Goal: Task Accomplishment & Management: Manage account settings

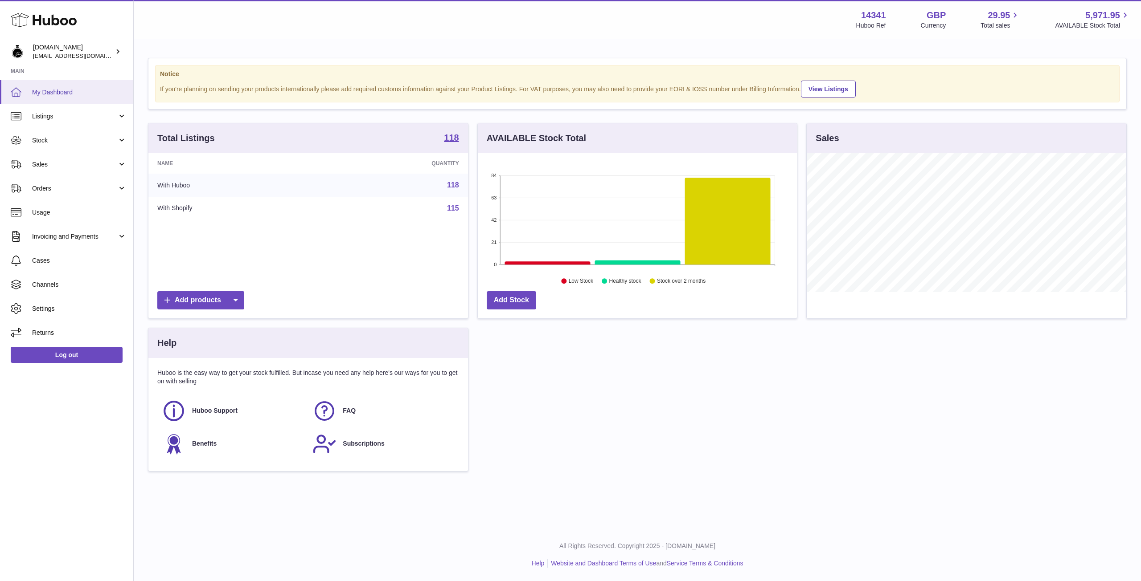
scroll to position [139, 319]
click at [52, 114] on span "Listings" at bounding box center [74, 116] width 85 height 8
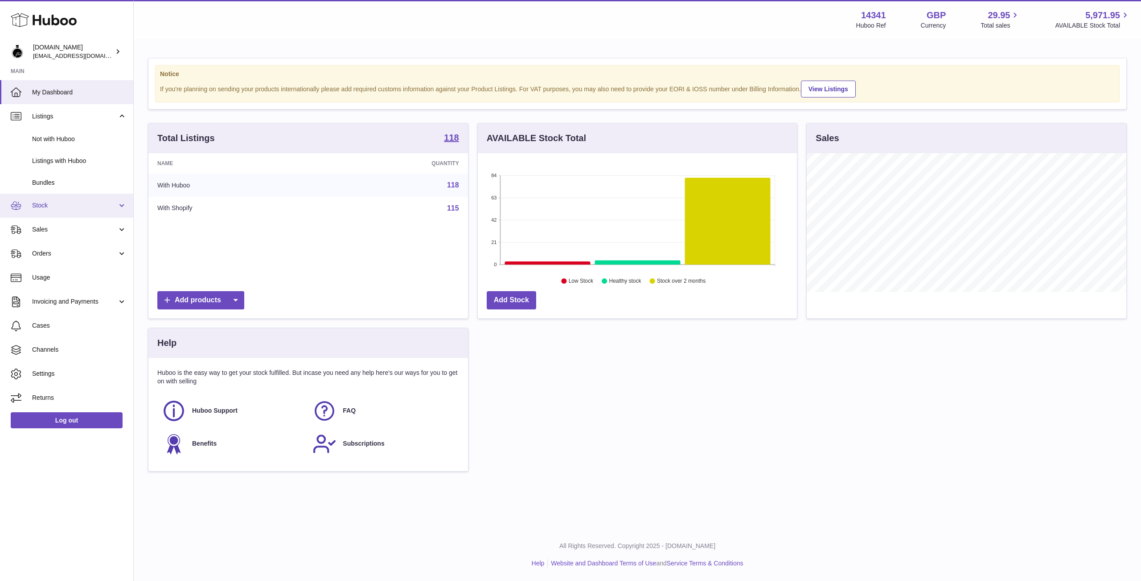
click at [43, 209] on span "Stock" at bounding box center [74, 205] width 85 height 8
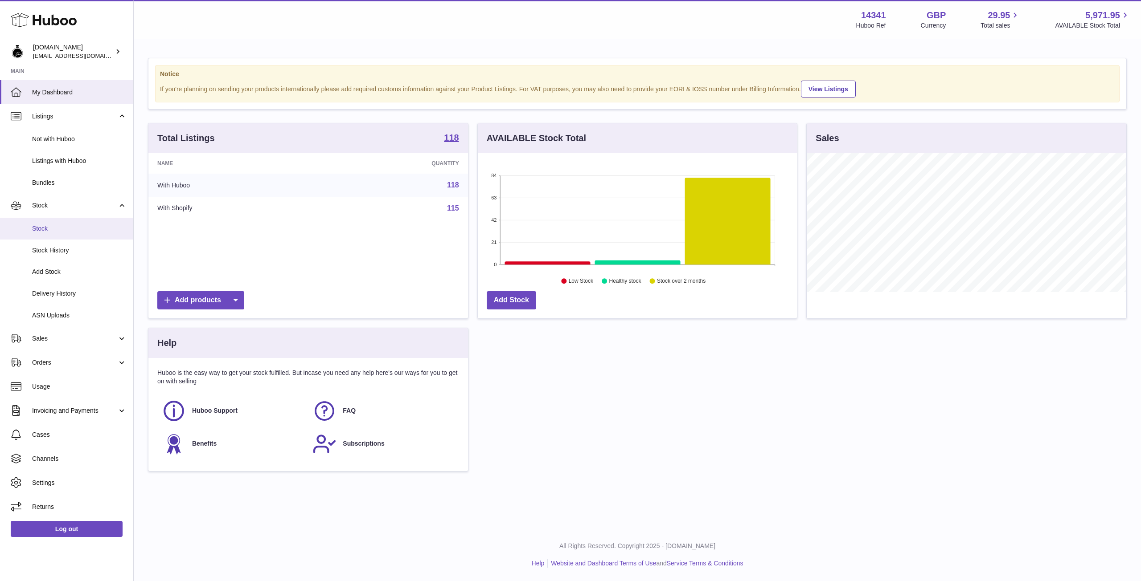
click at [44, 229] on span "Stock" at bounding box center [79, 229] width 94 height 8
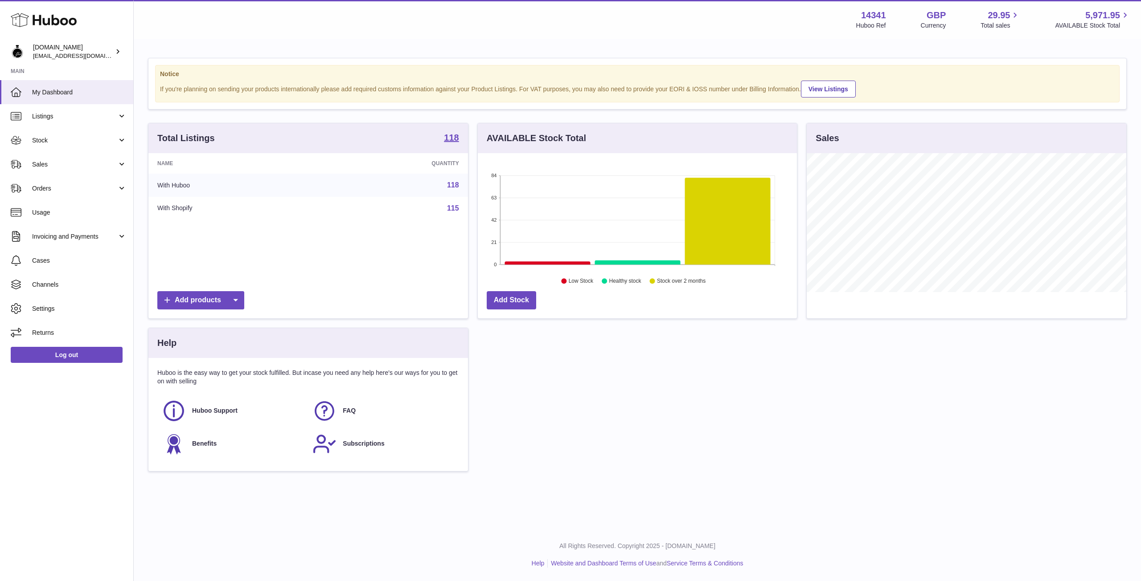
scroll to position [139, 319]
click at [70, 137] on span "Stock" at bounding box center [74, 140] width 85 height 8
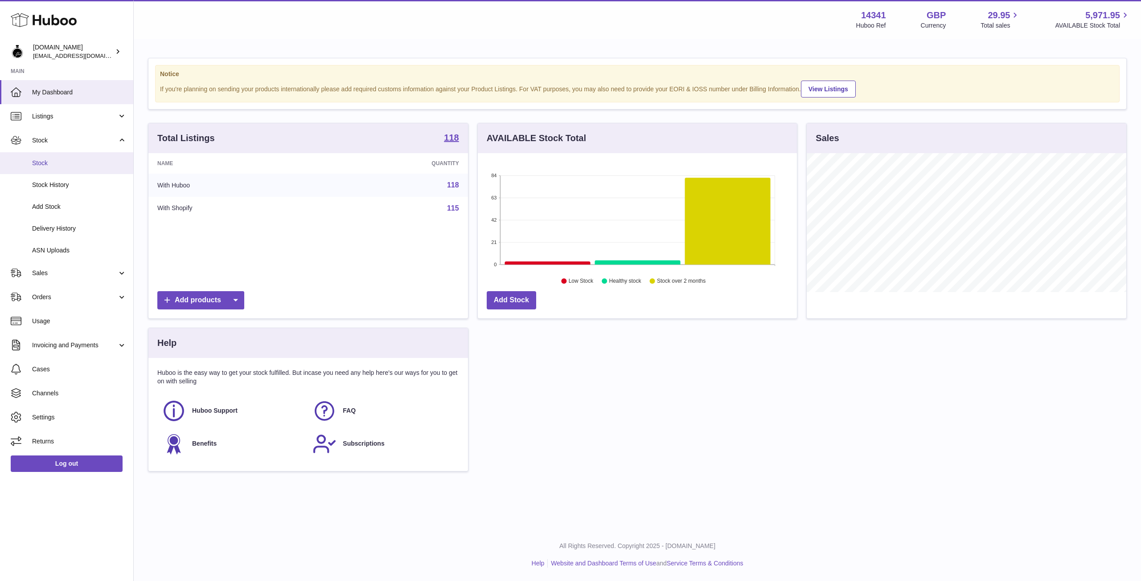
click at [69, 160] on span "Stock" at bounding box center [79, 163] width 94 height 8
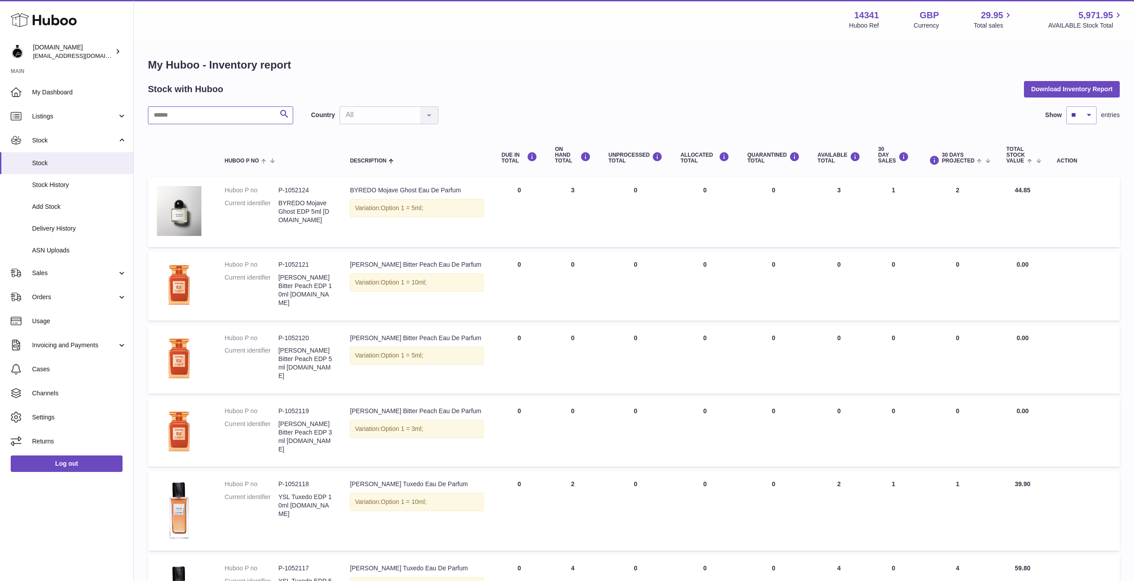
click at [218, 119] on input "text" at bounding box center [220, 115] width 145 height 18
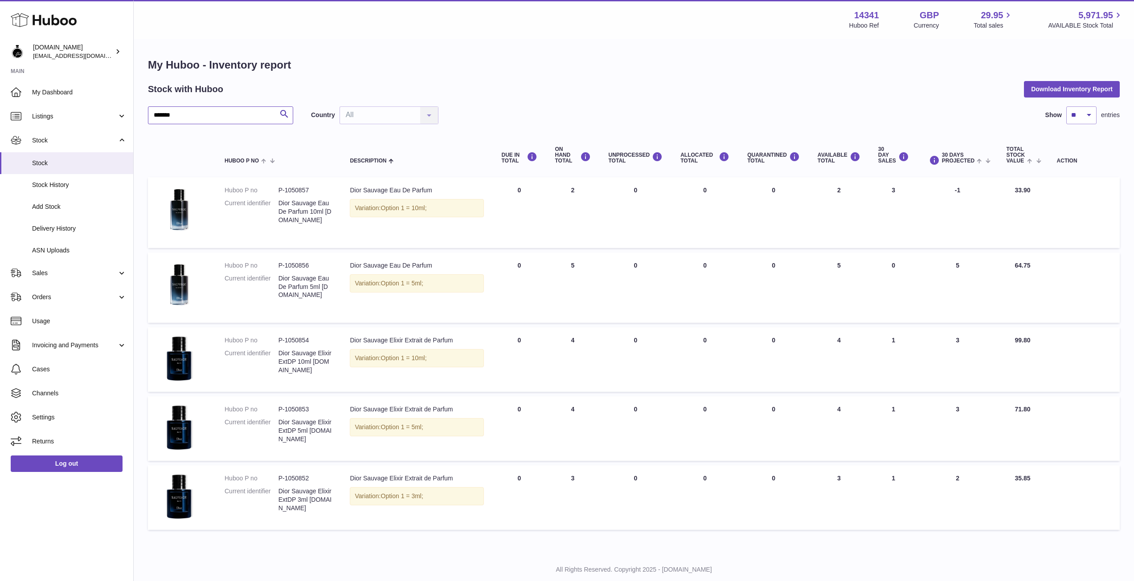
type input "*******"
